Goal: Task Accomplishment & Management: Use online tool/utility

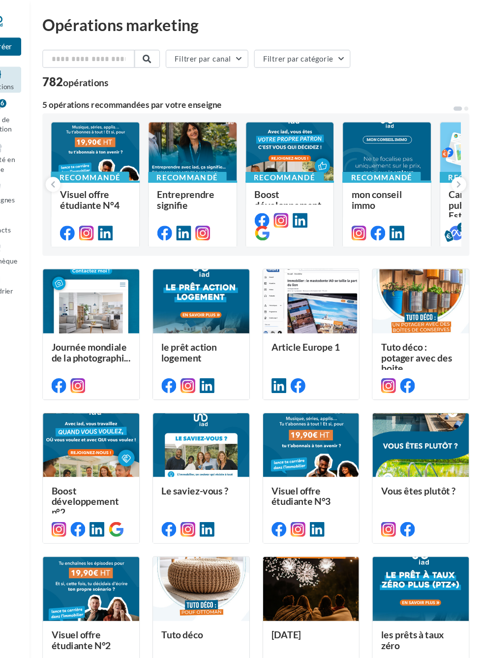
click at [0, 0] on div "V" at bounding box center [0, 0] width 0 height 0
click at [64, 198] on div at bounding box center [241, 329] width 482 height 658
click at [194, 132] on div at bounding box center [213, 141] width 82 height 55
click at [201, 136] on div at bounding box center [241, 329] width 482 height 658
click at [198, 138] on div at bounding box center [213, 141] width 82 height 55
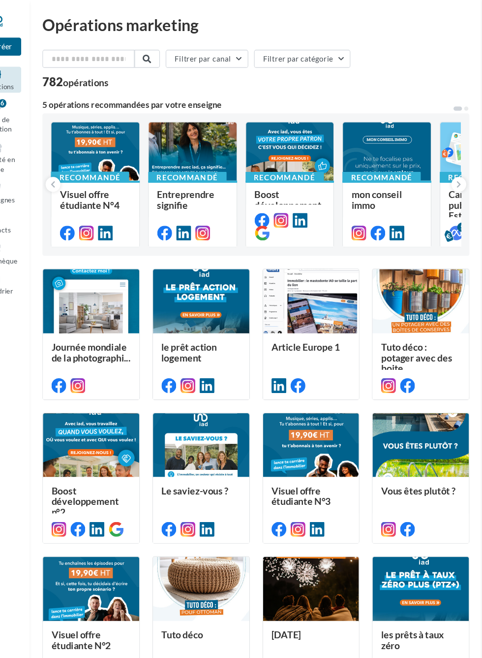
click at [51, 286] on div at bounding box center [241, 329] width 482 height 658
click at [199, 143] on div at bounding box center [213, 141] width 82 height 55
click at [48, 209] on div at bounding box center [241, 329] width 482 height 658
click at [104, 175] on span "Visuel offre étudiante N°4" at bounding box center [117, 185] width 55 height 21
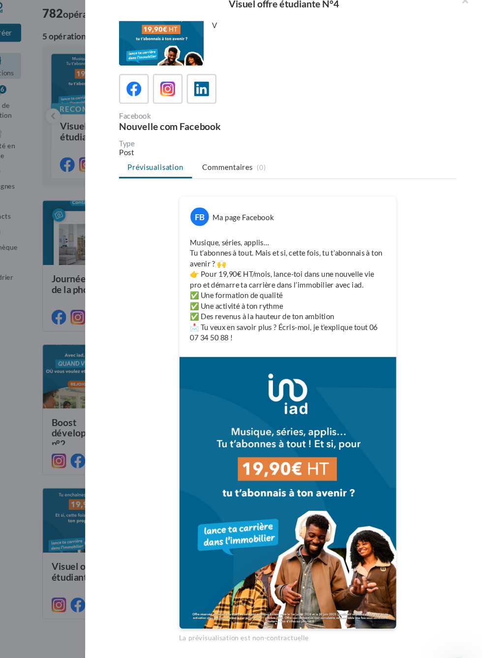
scroll to position [63, 0]
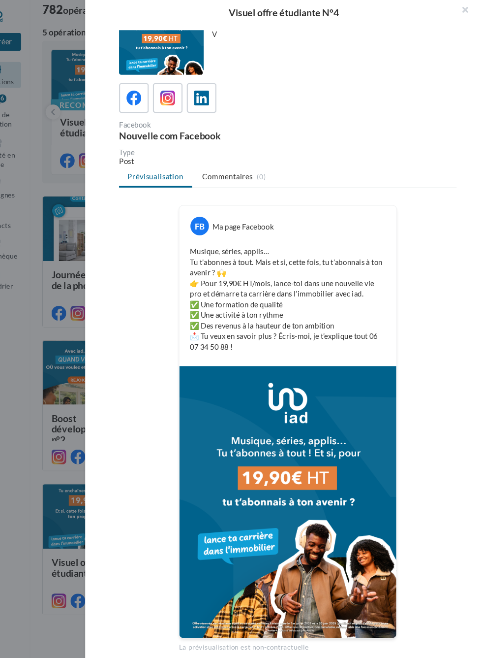
click at [300, 630] on button "Commencer l'édition" at bounding box center [314, 633] width 83 height 17
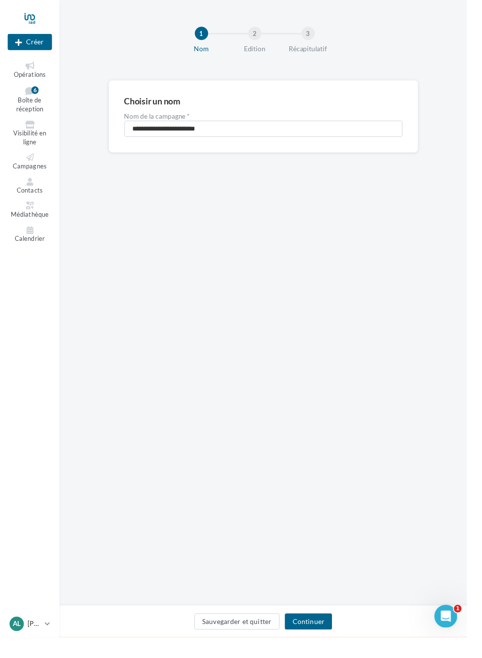
click at [343, 650] on button "Continuer" at bounding box center [318, 641] width 49 height 17
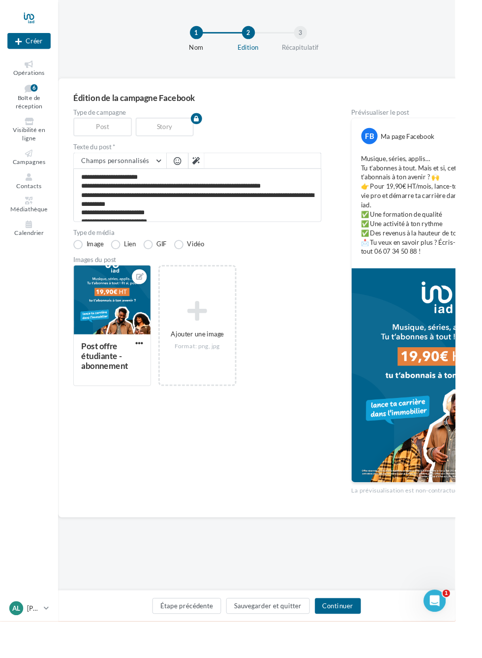
click at [380, 650] on button "Continuer" at bounding box center [358, 641] width 49 height 17
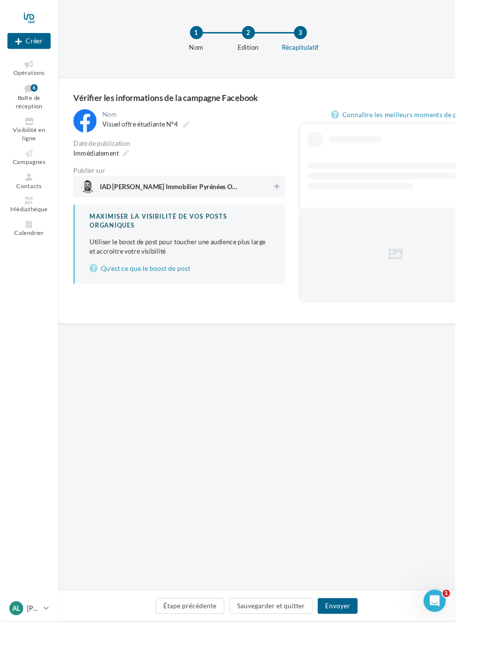
click at [292, 191] on button at bounding box center [293, 197] width 10 height 12
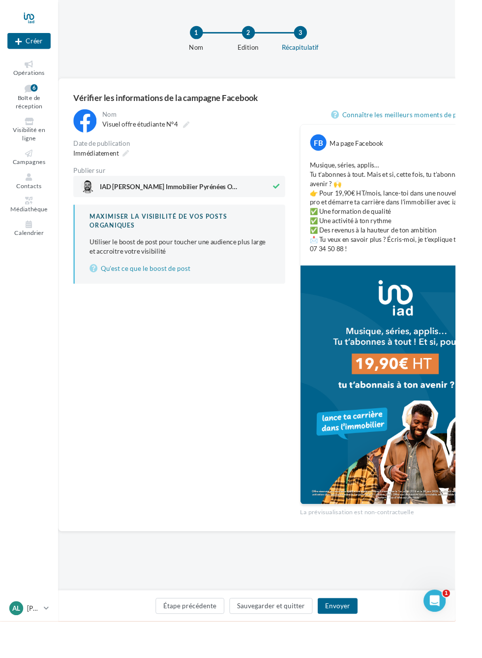
click at [378, 650] on button "Envoyer" at bounding box center [358, 641] width 42 height 17
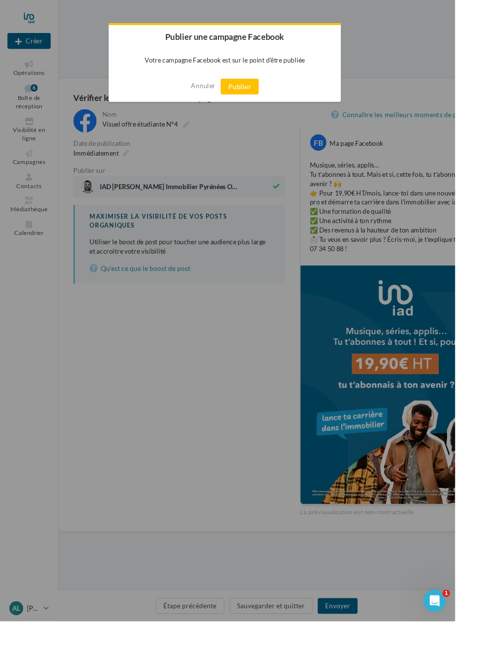
click at [274, 91] on button "Publier" at bounding box center [254, 91] width 40 height 17
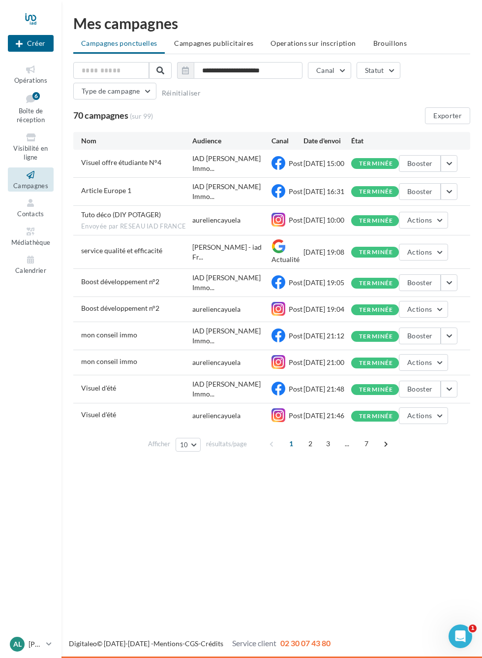
click at [36, 111] on span "Boîte de réception" at bounding box center [31, 115] width 28 height 17
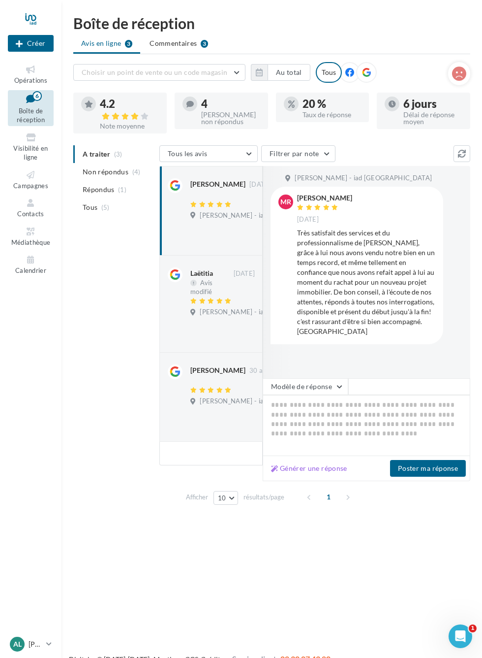
click at [34, 77] on span "Opérations" at bounding box center [30, 80] width 33 height 8
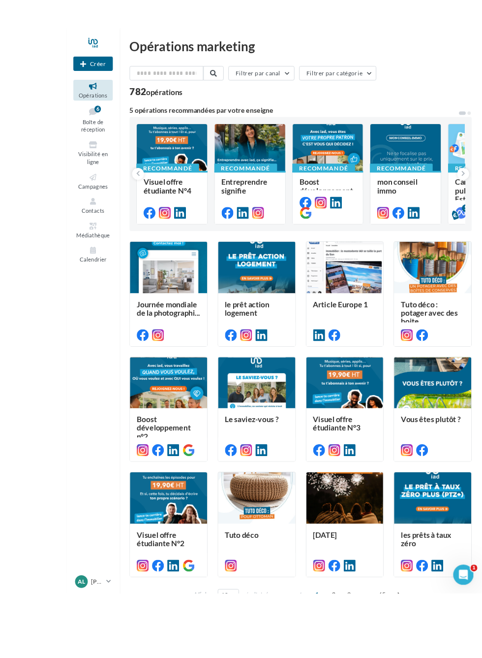
scroll to position [16, 0]
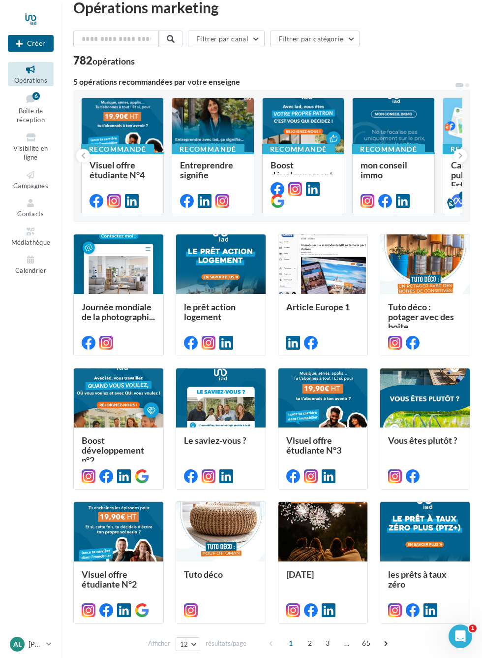
click at [225, 133] on div at bounding box center [213, 125] width 82 height 55
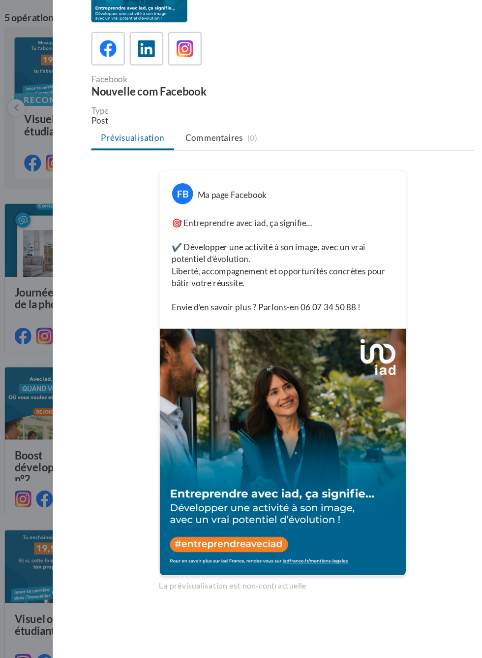
scroll to position [0, 0]
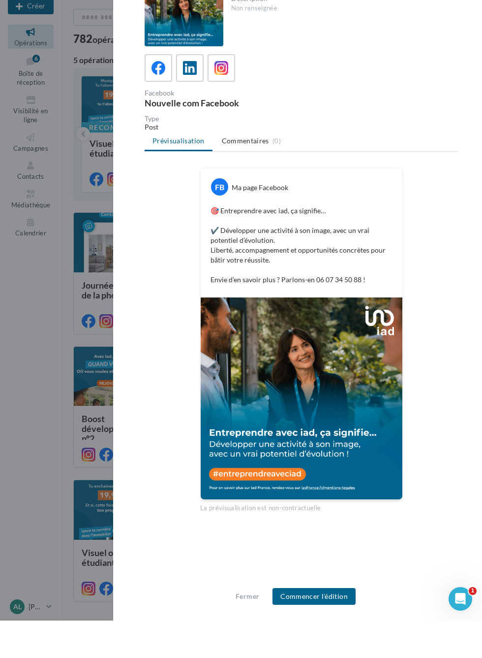
click at [222, 136] on div "Nouvelle com Facebook" at bounding box center [221, 140] width 153 height 9
click at [221, 127] on div "Facebook" at bounding box center [221, 130] width 153 height 7
click at [229, 136] on div "Nouvelle com Facebook" at bounding box center [221, 140] width 153 height 9
click at [223, 111] on div "Description Non renseignée Facebook Nouvelle com Facebook Type Post Prévisualis…" at bounding box center [301, 329] width 377 height 594
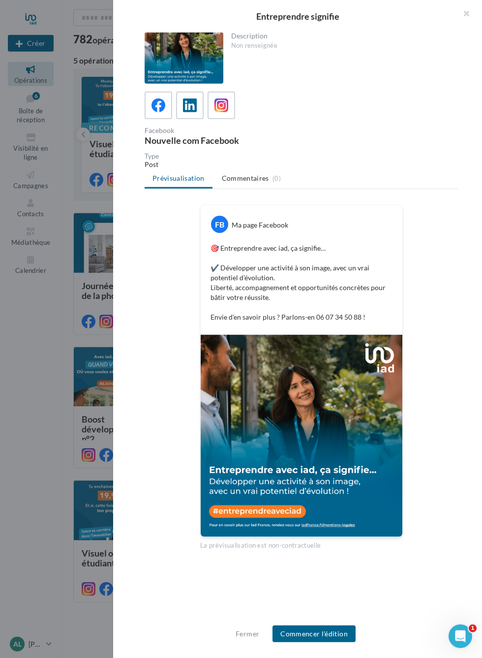
click at [230, 104] on div at bounding box center [222, 105] width 18 height 18
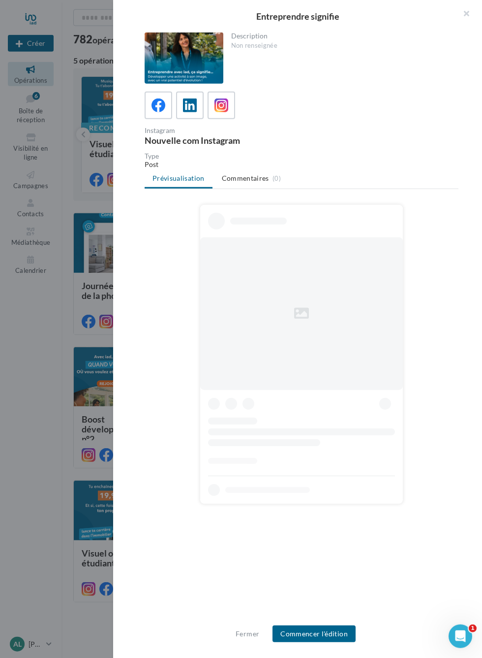
click at [342, 636] on button "Commencer l'édition" at bounding box center [314, 633] width 83 height 17
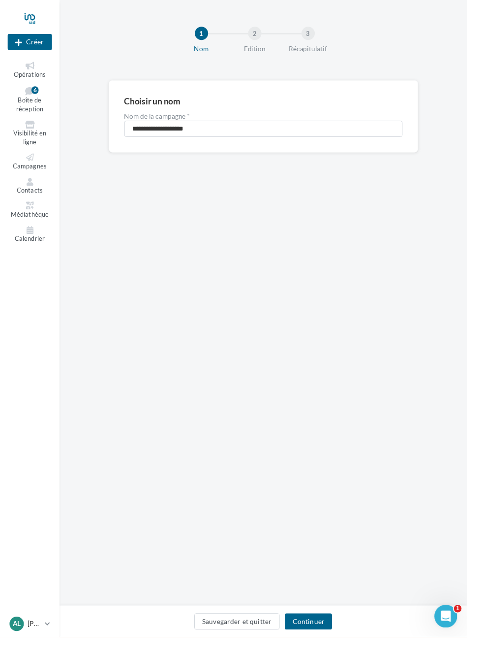
click at [343, 650] on button "Continuer" at bounding box center [318, 641] width 49 height 17
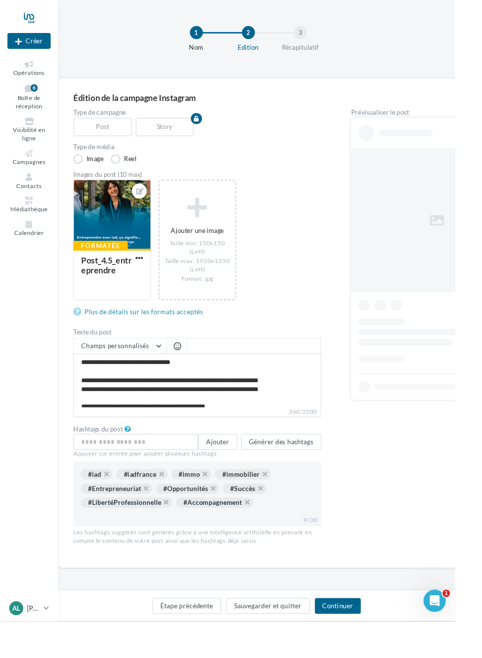
click at [382, 650] on button "Continuer" at bounding box center [358, 641] width 49 height 17
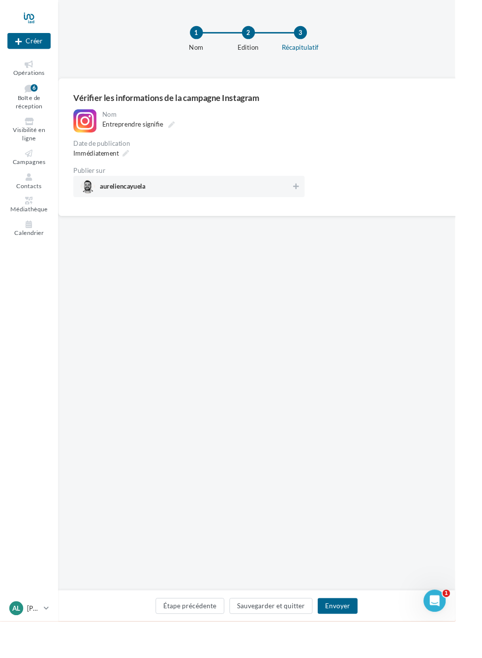
click at [309, 203] on button at bounding box center [314, 197] width 10 height 12
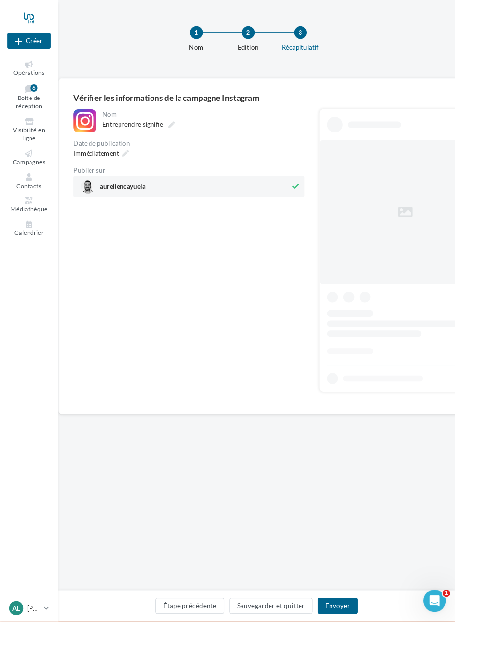
click at [379, 650] on button "Envoyer" at bounding box center [358, 641] width 42 height 17
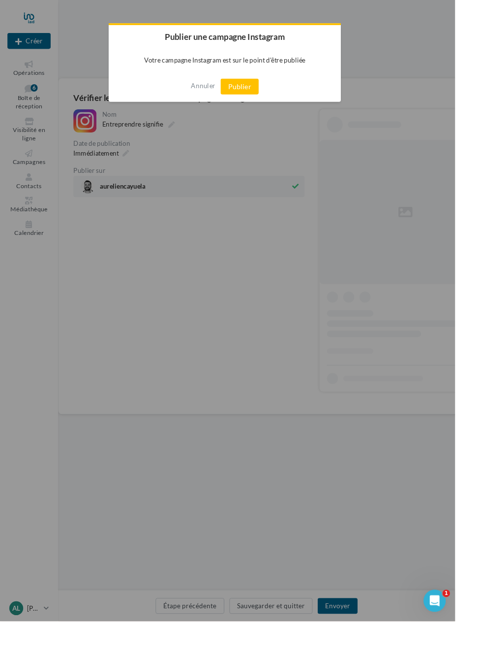
click at [274, 90] on button "Publier" at bounding box center [254, 91] width 40 height 17
